Goal: Task Accomplishment & Management: Manage account settings

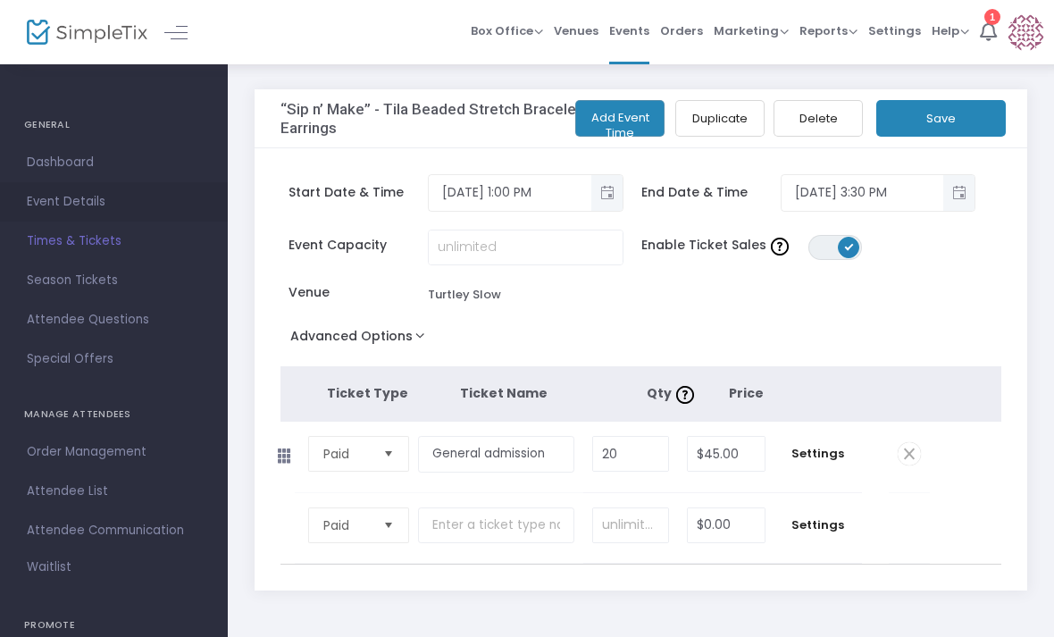
click at [112, 187] on link "Event Details" at bounding box center [114, 201] width 228 height 39
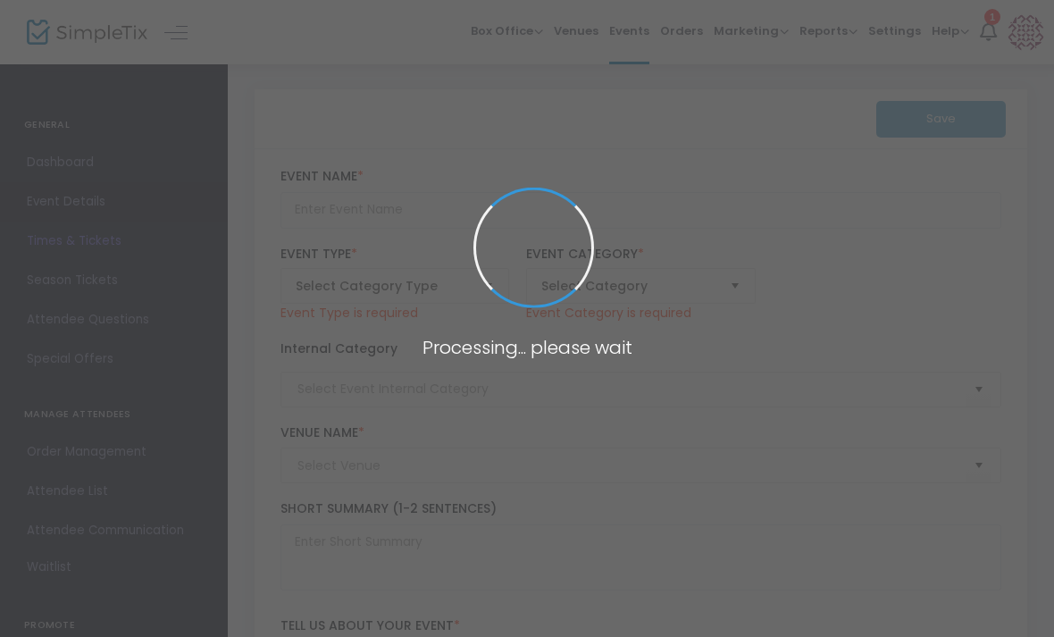
type input "“Sip n’ Make” - Tila Beaded Stretch Bracelets and Earrings"
type textarea "Join our guest instructor, [PERSON_NAME], for a fun and creative workshop where…"
type input "Buy Tickets"
type input "Turtley Slow"
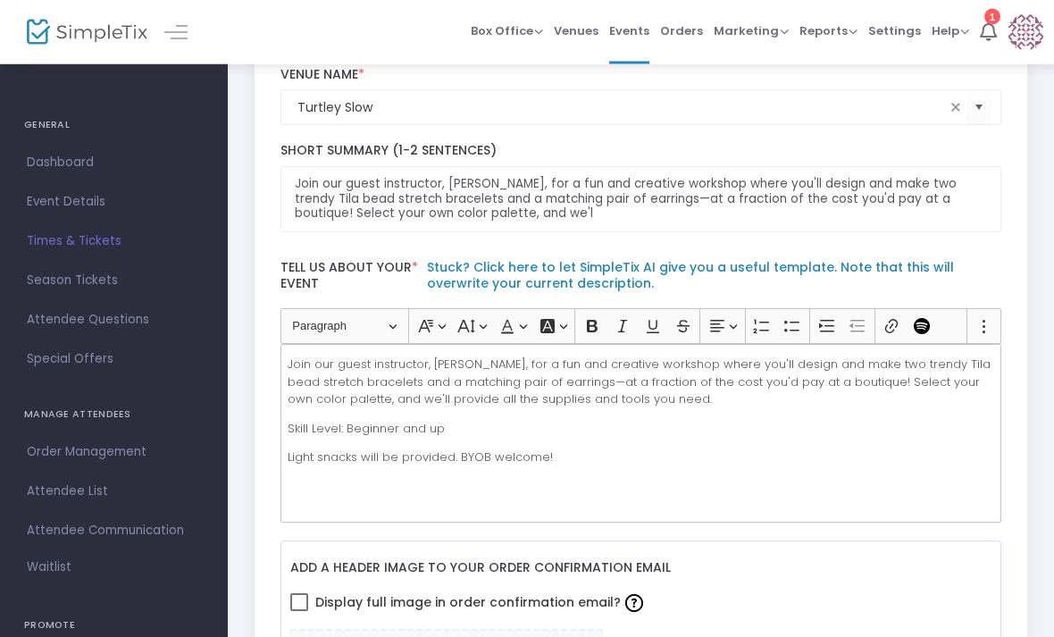
click at [803, 449] on p "Light snacks will be provided. BYOB welcome!" at bounding box center [641, 458] width 706 height 18
click at [806, 436] on p "Skill Level: Beginner and up" at bounding box center [641, 429] width 706 height 18
click at [771, 461] on p "Light snacks will be provided. BYOB welcome!" at bounding box center [641, 457] width 706 height 18
click at [780, 451] on p "Light snacks will be provided. BYOB welcome!" at bounding box center [641, 457] width 706 height 18
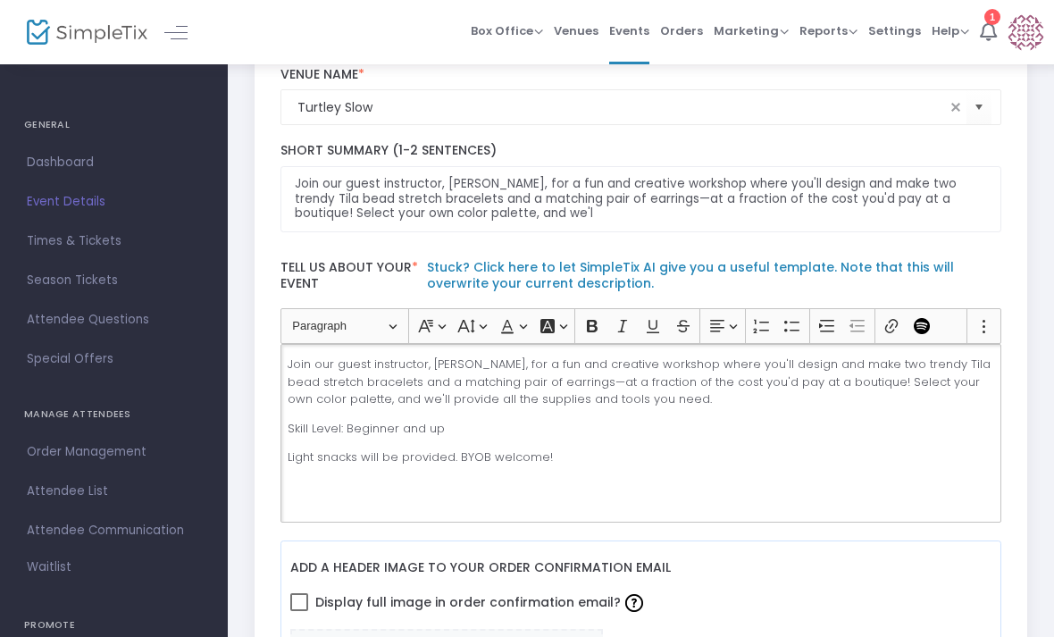
click at [788, 455] on p "Light snacks will be provided. BYOB welcome!" at bounding box center [641, 457] width 706 height 18
click at [795, 458] on p "Light snacks will be provided. BYOB welcome!" at bounding box center [641, 457] width 706 height 18
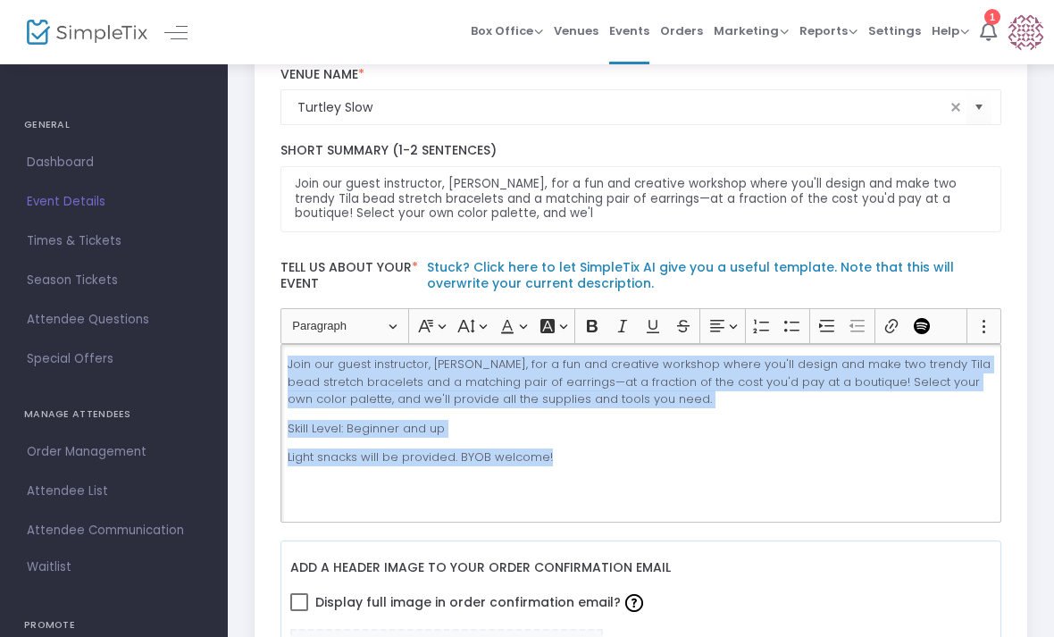
copy div "Join our guest instructor, [PERSON_NAME], for a fun and creative workshop where…"
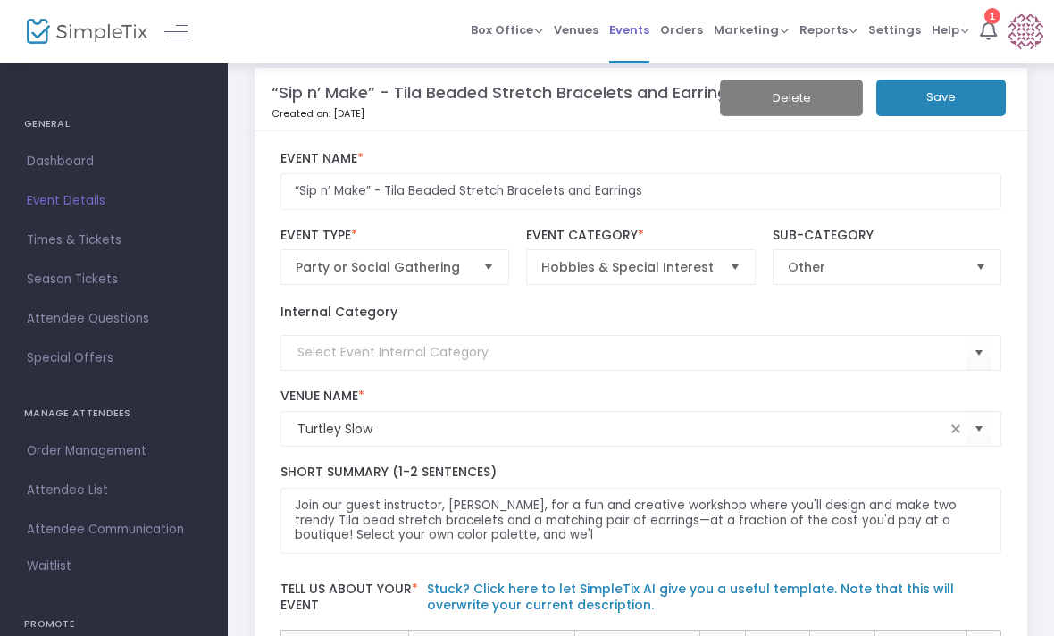
scroll to position [0, 0]
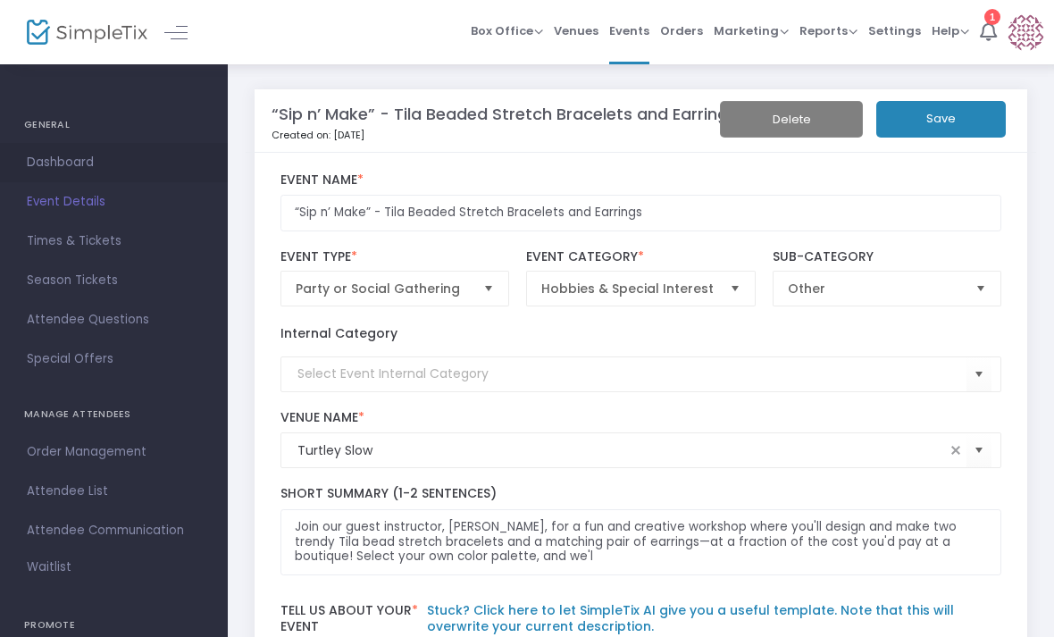
click at [66, 171] on span "Dashboard" at bounding box center [114, 162] width 174 height 23
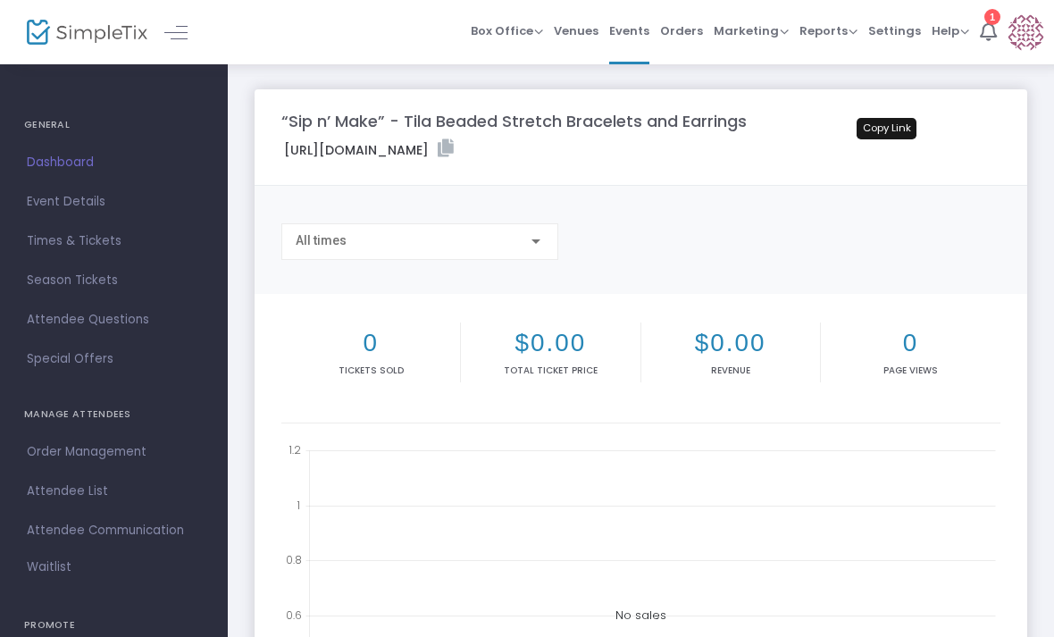
click at [454, 150] on icon at bounding box center [446, 148] width 16 height 18
